Goal: Register for event/course

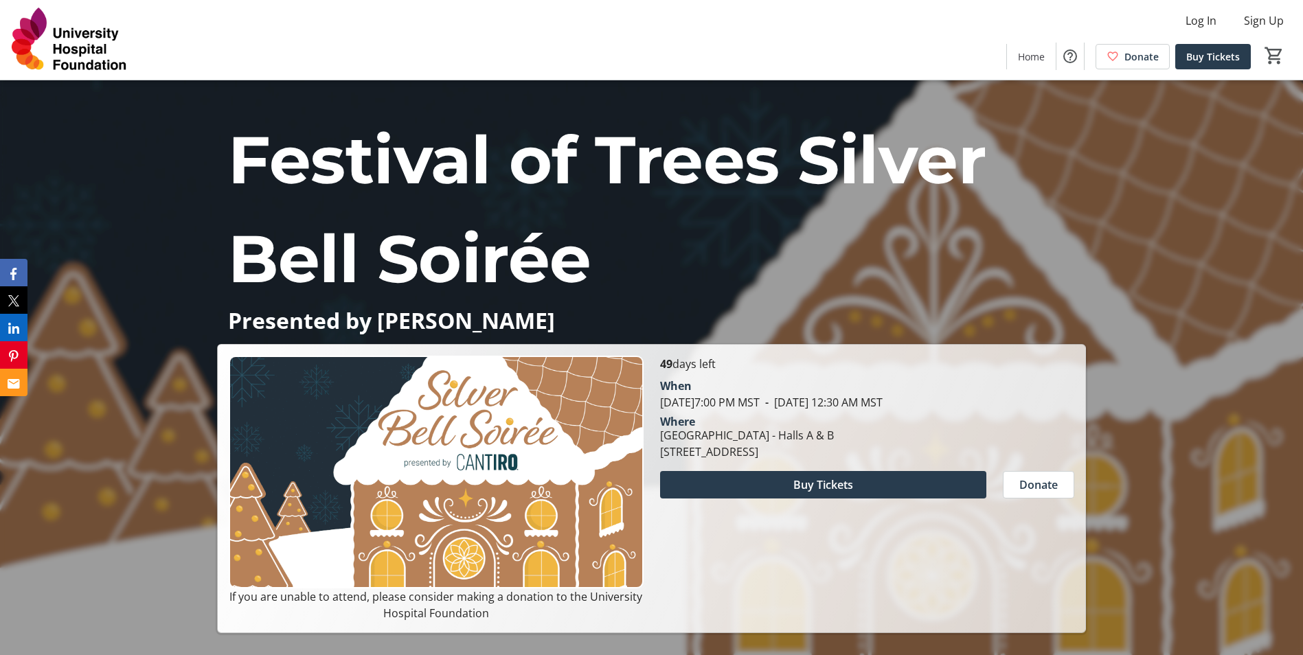
drag, startPoint x: 753, startPoint y: 408, endPoint x: 782, endPoint y: 437, distance: 41.3
click at [782, 437] on div "When [DATE] 7:00 PM MST - [DATE] 12:30 AM MST Where [GEOGRAPHIC_DATA] - [GEOGRA…" at bounding box center [867, 416] width 431 height 88
drag, startPoint x: 782, startPoint y: 437, endPoint x: 746, endPoint y: 435, distance: 35.8
click at [746, 435] on div "[GEOGRAPHIC_DATA] - Halls A & B" at bounding box center [747, 435] width 174 height 16
click at [718, 437] on div "[GEOGRAPHIC_DATA] - Halls A & B" at bounding box center [747, 435] width 174 height 16
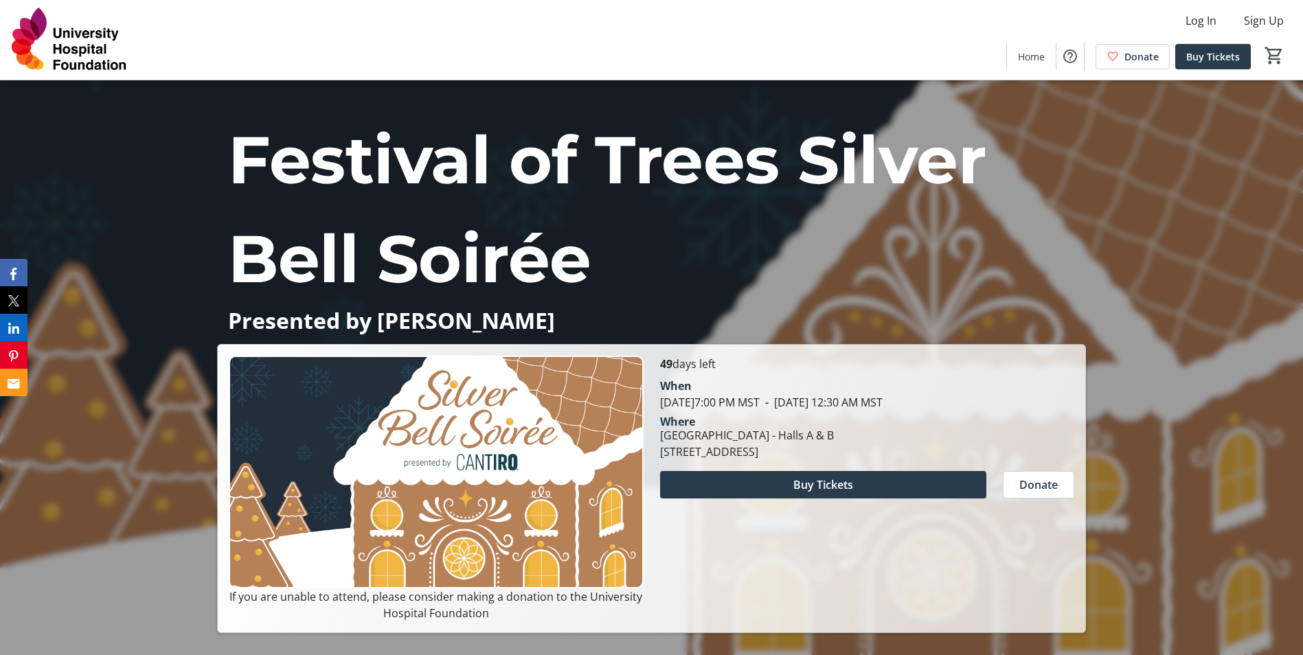
click at [580, 483] on img at bounding box center [436, 472] width 414 height 233
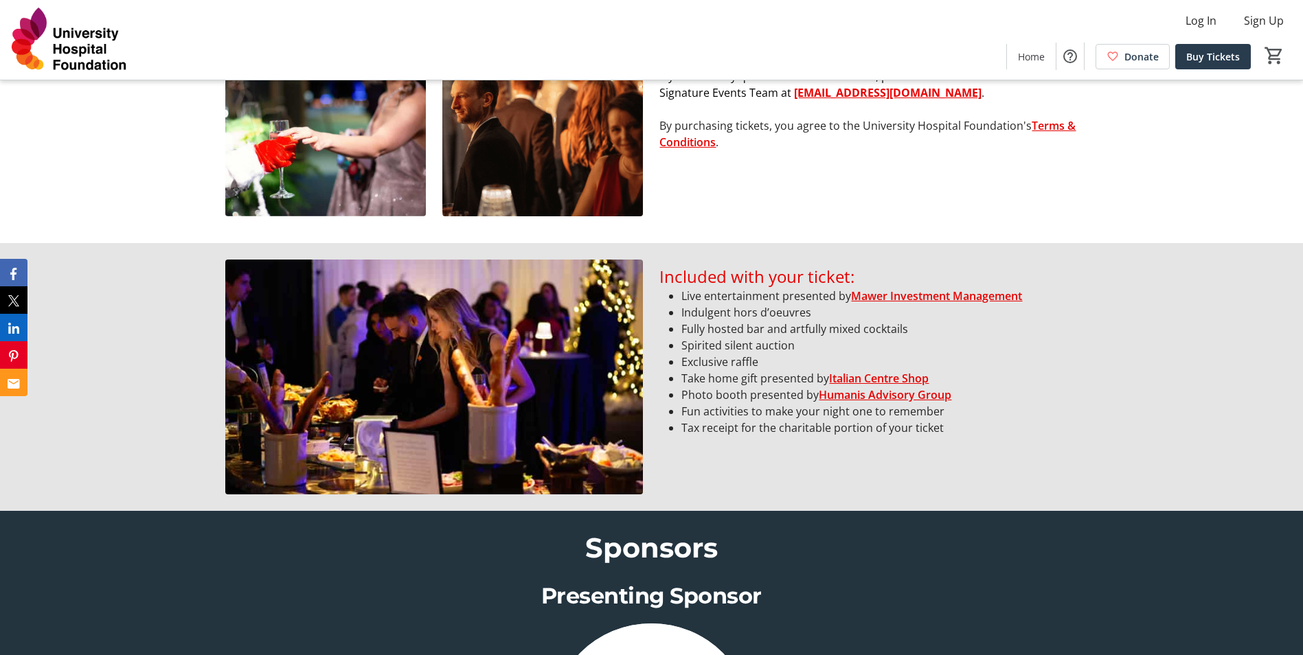
scroll to position [961, 0]
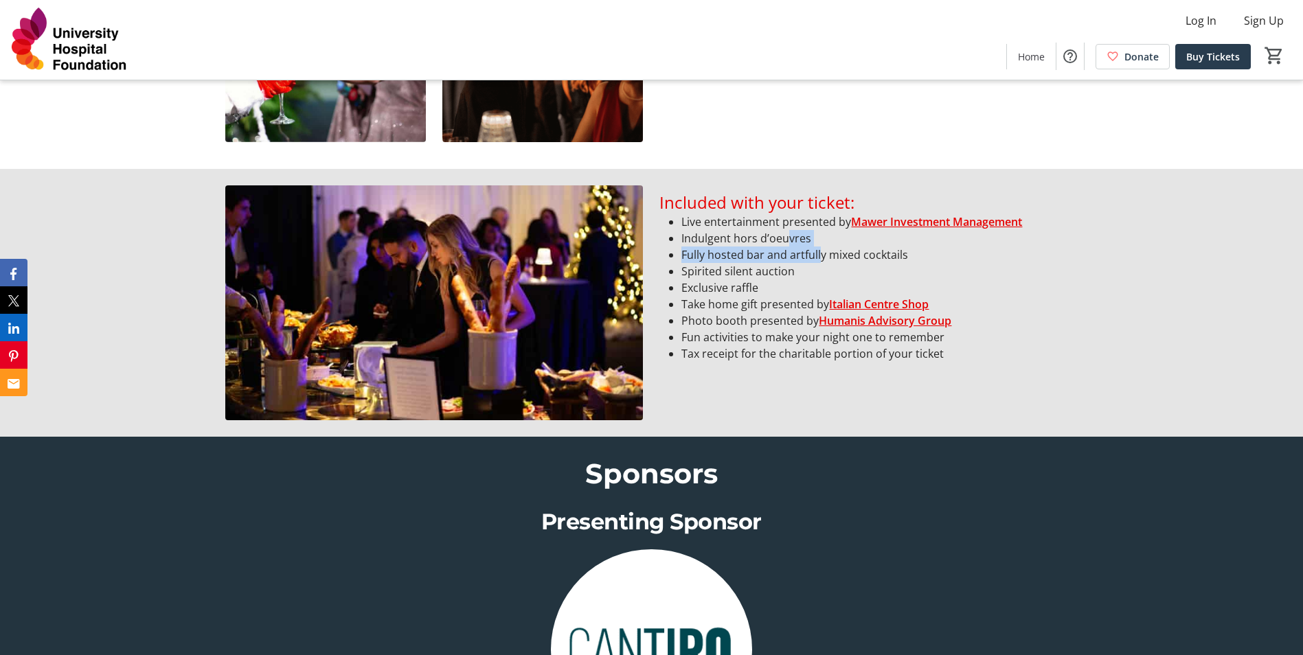
drag, startPoint x: 811, startPoint y: 255, endPoint x: 787, endPoint y: 231, distance: 34.5
click at [787, 231] on ul "Live entertainment presented by Mawer Investment Management Indulgent hors d’oe…" at bounding box center [867, 288] width 417 height 148
click at [787, 230] on li "Indulgent hors d’oeuvres" at bounding box center [878, 238] width 395 height 16
drag, startPoint x: 764, startPoint y: 236, endPoint x: 834, endPoint y: 278, distance: 81.0
click at [833, 278] on ul "Live entertainment presented by Mawer Investment Management Indulgent hors d’oe…" at bounding box center [867, 288] width 417 height 148
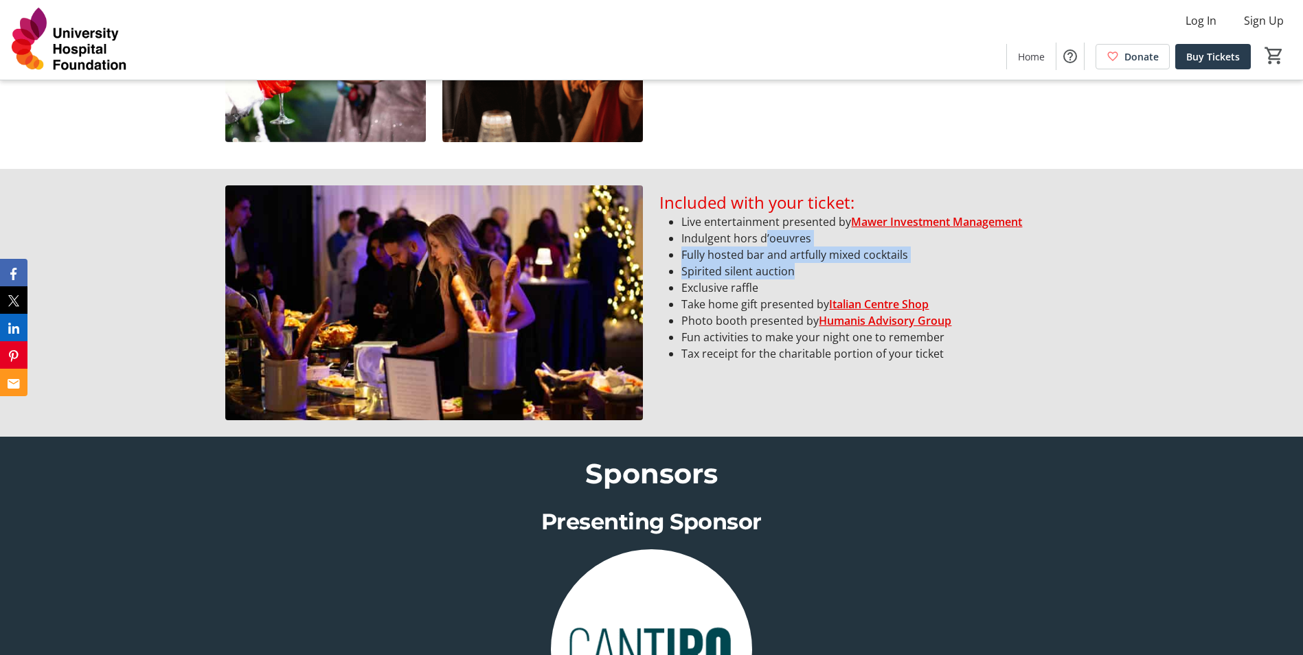
click at [835, 278] on li "Spirited silent auction" at bounding box center [878, 271] width 395 height 16
drag, startPoint x: 796, startPoint y: 282, endPoint x: 747, endPoint y: 240, distance: 64.8
click at [747, 240] on ul "Live entertainment presented by Mawer Investment Management Indulgent hors d’oe…" at bounding box center [867, 288] width 417 height 148
click at [746, 238] on li "Indulgent hors d’oeuvres" at bounding box center [878, 238] width 395 height 16
drag, startPoint x: 724, startPoint y: 222, endPoint x: 747, endPoint y: 271, distance: 54.1
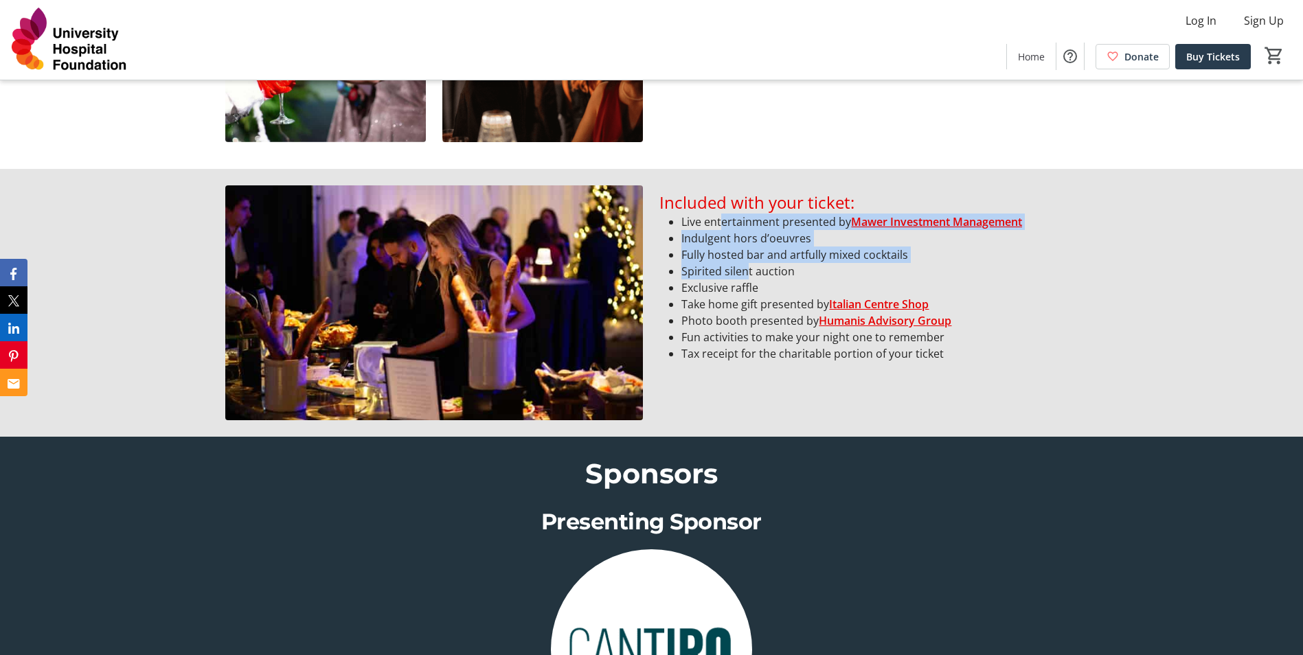
click at [747, 271] on ul "Live entertainment presented by Mawer Investment Management Indulgent hors d’oe…" at bounding box center [867, 288] width 417 height 148
click at [747, 271] on li "Spirited silent auction" at bounding box center [878, 271] width 395 height 16
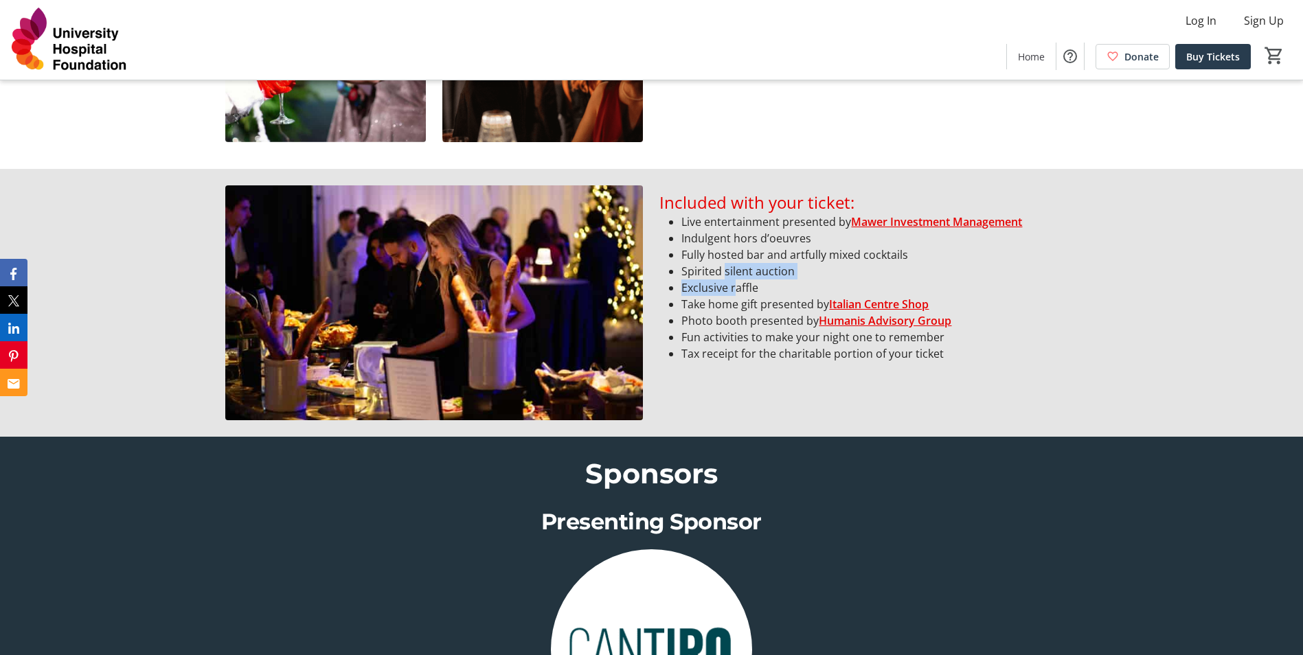
drag, startPoint x: 735, startPoint y: 292, endPoint x: 724, endPoint y: 260, distance: 34.3
click at [724, 260] on ul "Live entertainment presented by Mawer Investment Management Indulgent hors d’oe…" at bounding box center [867, 288] width 417 height 148
click at [723, 259] on li "Fully hosted bar and artfully mixed cocktails" at bounding box center [878, 254] width 395 height 16
drag, startPoint x: 715, startPoint y: 271, endPoint x: 768, endPoint y: 314, distance: 68.3
click at [768, 314] on ul "Live entertainment presented by Mawer Investment Management Indulgent hors d’oe…" at bounding box center [867, 288] width 417 height 148
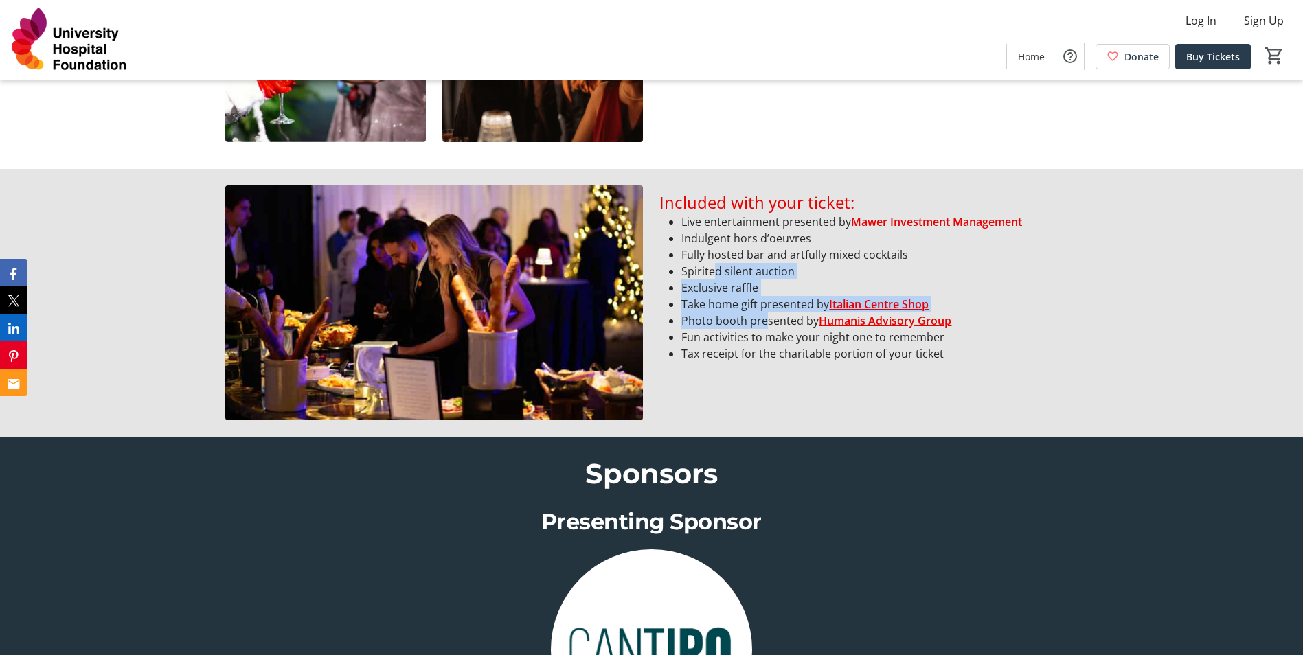
click at [768, 314] on li "Photo booth presented by Humanis Advisory Group" at bounding box center [878, 320] width 395 height 16
click at [799, 292] on li "Exclusive raffle" at bounding box center [878, 287] width 395 height 16
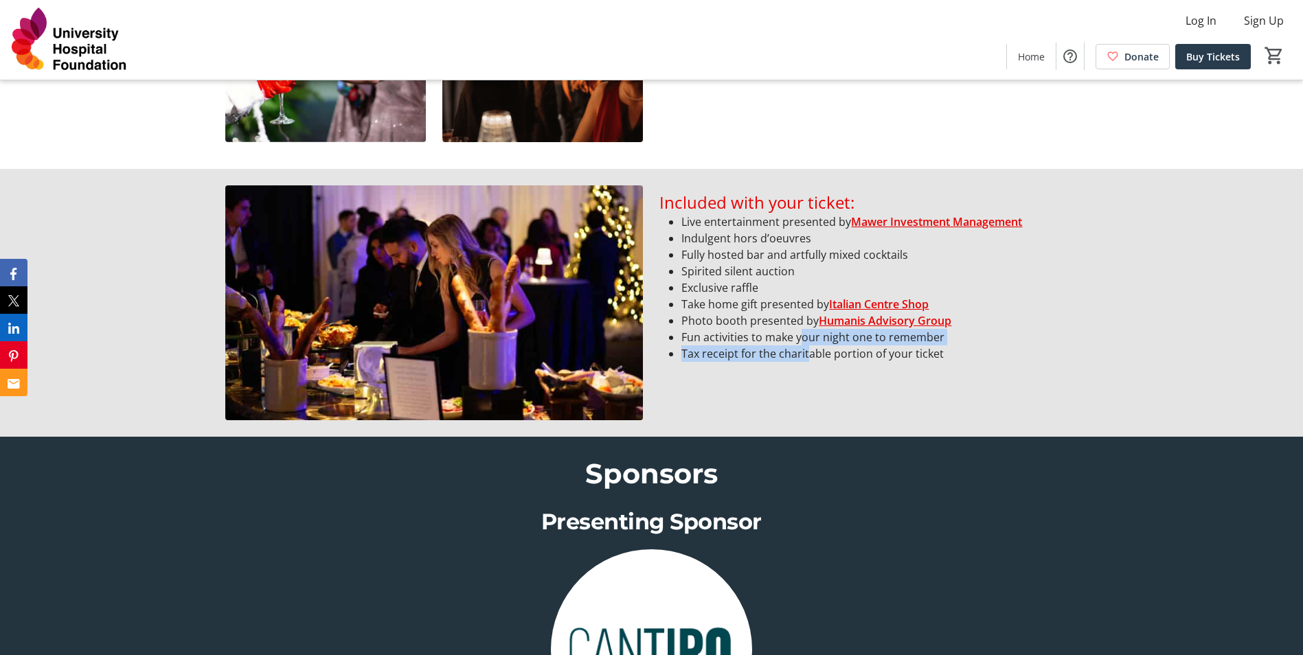
drag, startPoint x: 800, startPoint y: 341, endPoint x: 810, endPoint y: 352, distance: 15.1
click at [810, 352] on ul "Live entertainment presented by Mawer Investment Management Indulgent hors d’oe…" at bounding box center [867, 288] width 417 height 148
drag, startPoint x: 810, startPoint y: 352, endPoint x: 816, endPoint y: 348, distance: 7.4
click at [811, 352] on li "Tax receipt for the charitable portion of your ticket" at bounding box center [878, 353] width 395 height 16
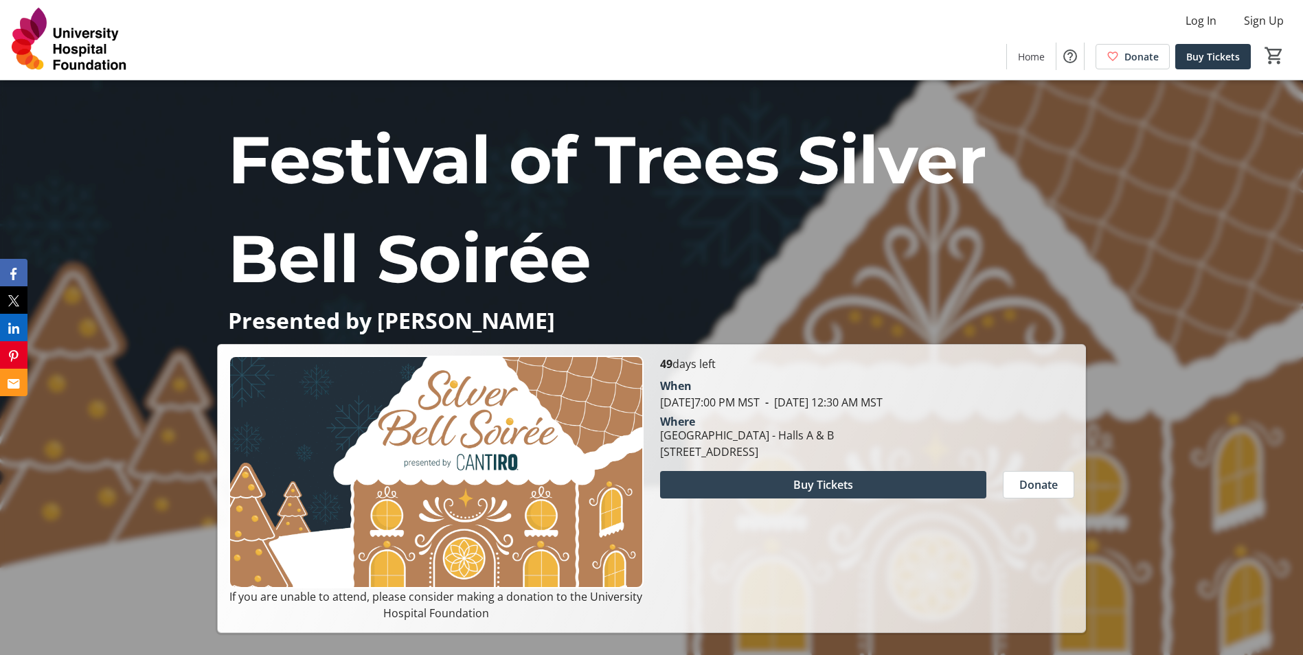
scroll to position [137, 0]
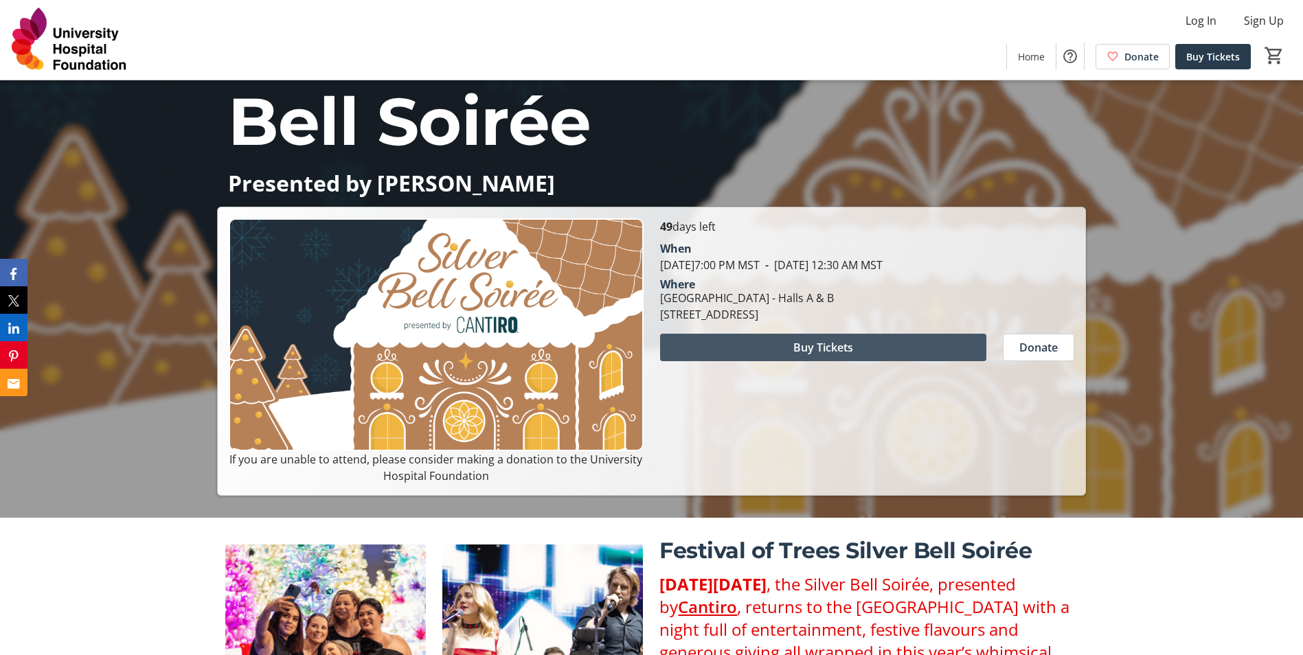
click at [763, 354] on span at bounding box center [823, 347] width 326 height 33
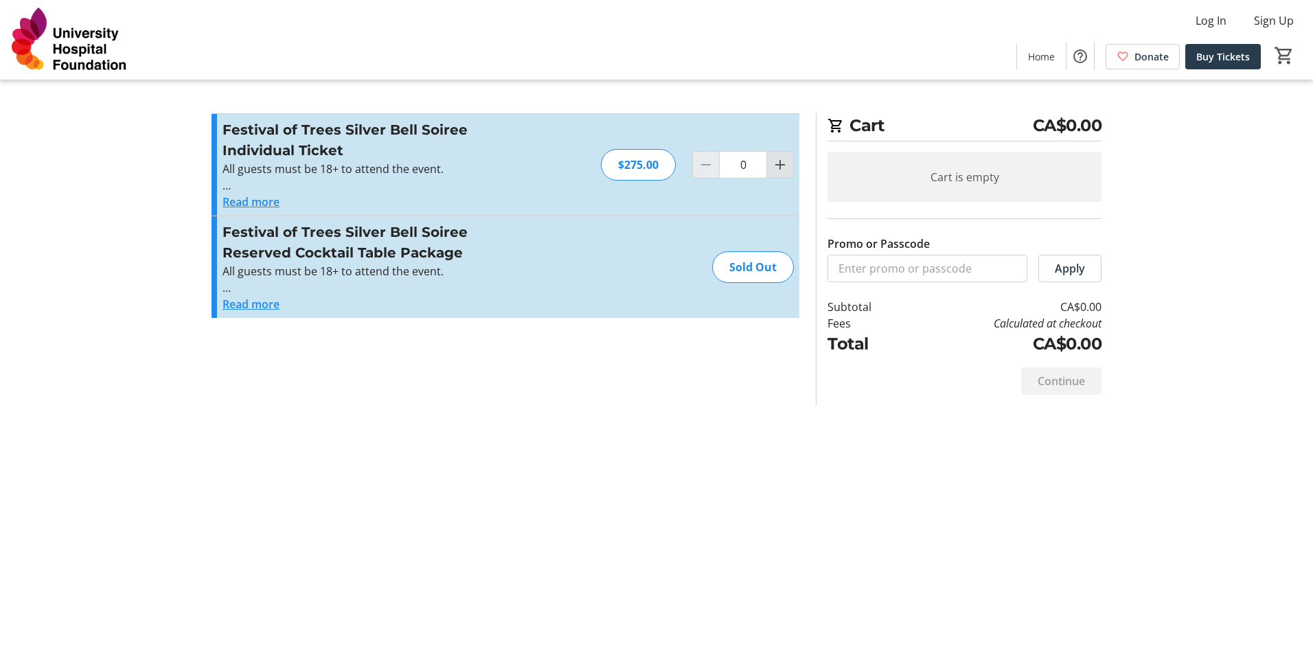
click at [772, 164] on mat-icon "Increment by one" at bounding box center [780, 165] width 16 height 16
type input "2"
click at [493, 334] on div "Promo or Passcode Apply Festival of Trees Silver Bell Soiree Individual Ticket …" at bounding box center [505, 223] width 588 height 221
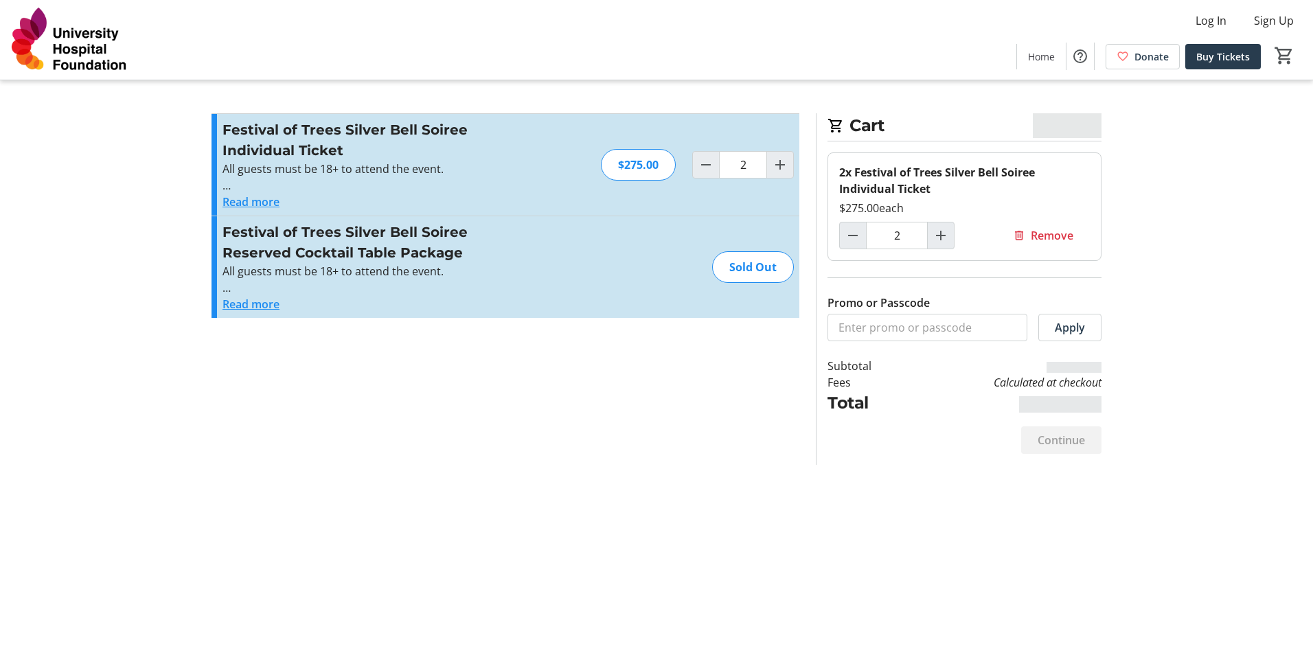
click at [507, 364] on section "Promo or Passcode Apply Festival of Trees Silver Bell Soiree Individual Ticket …" at bounding box center [505, 289] width 604 height 352
